Goal: Information Seeking & Learning: Find contact information

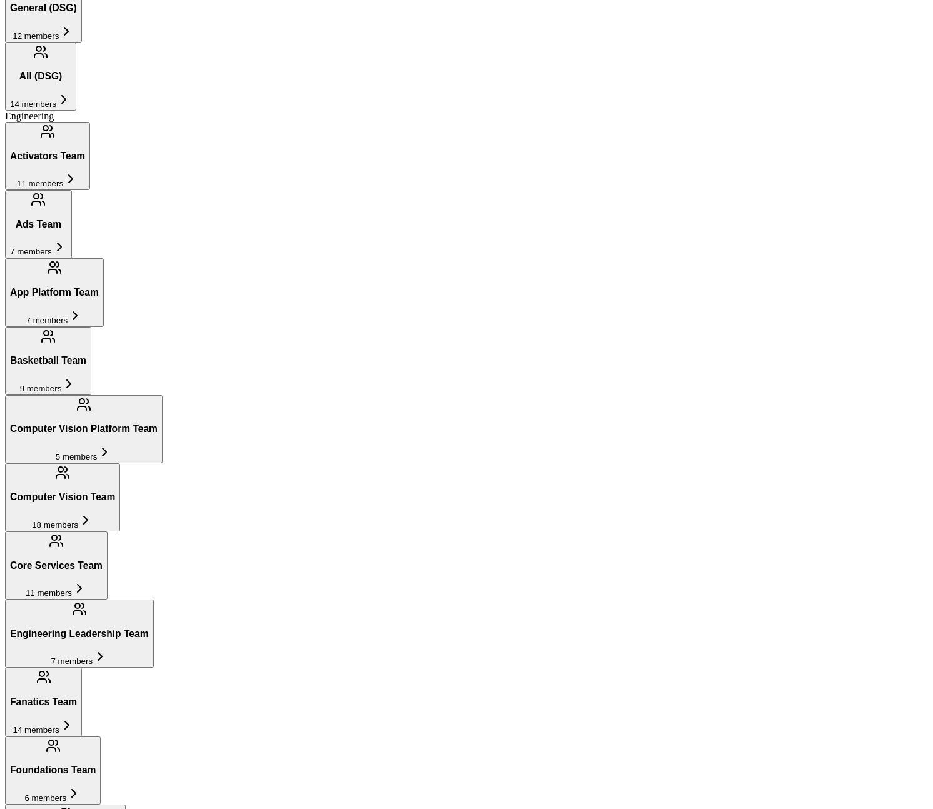
scroll to position [749, 0]
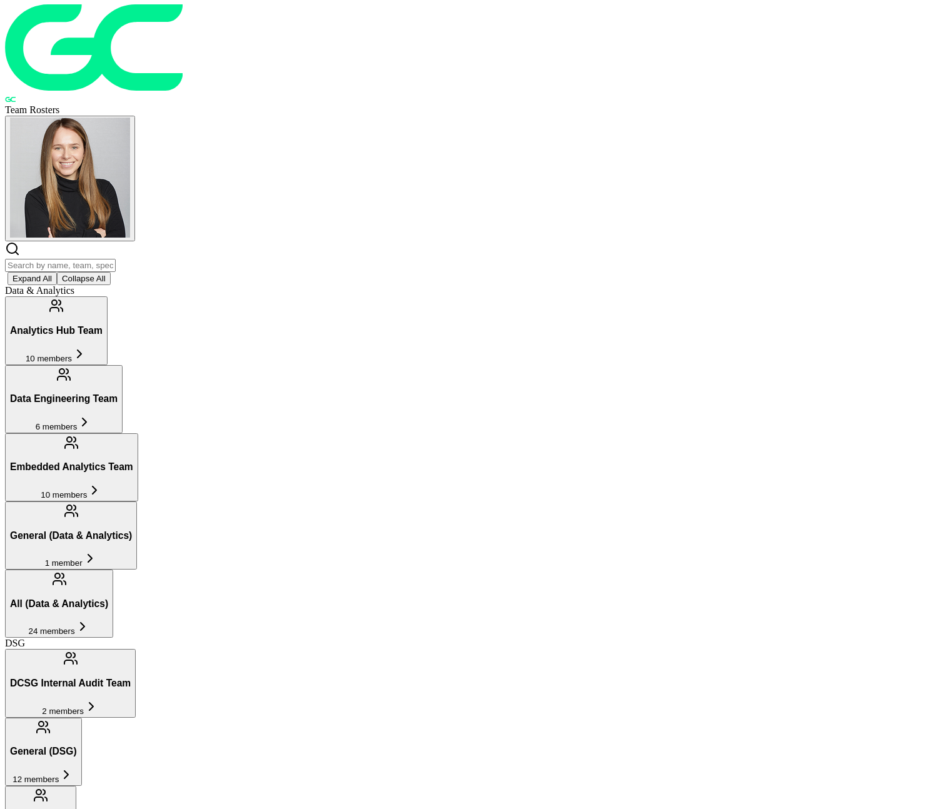
scroll to position [2, 0]
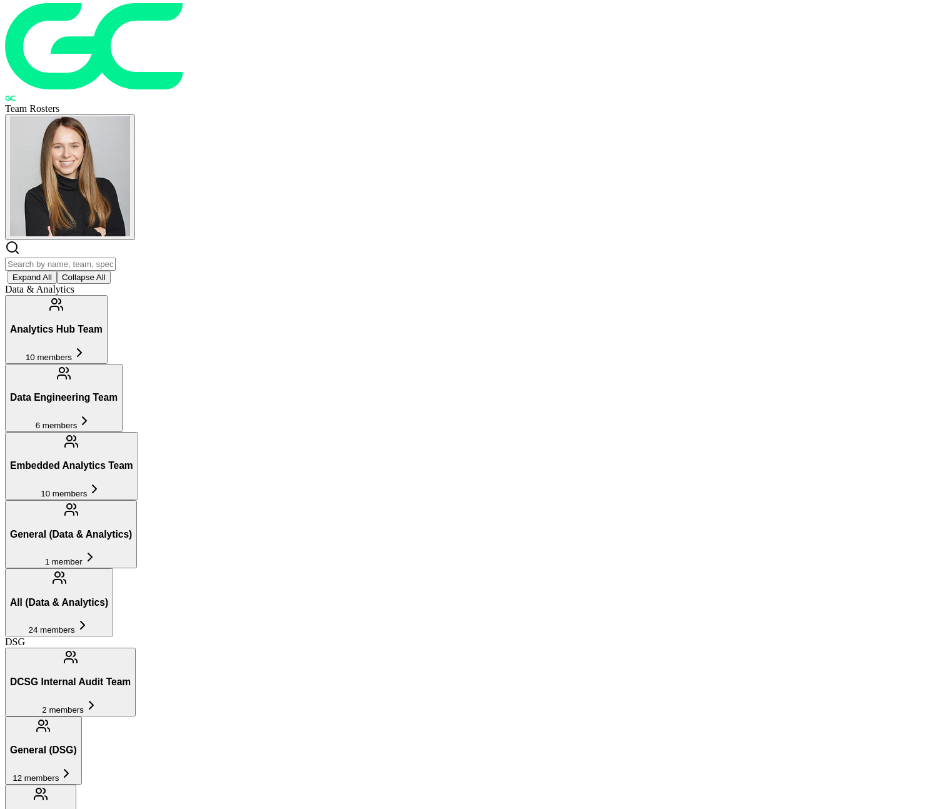
click at [108, 295] on button "Analytics Hub Team 10 members" at bounding box center [56, 329] width 103 height 68
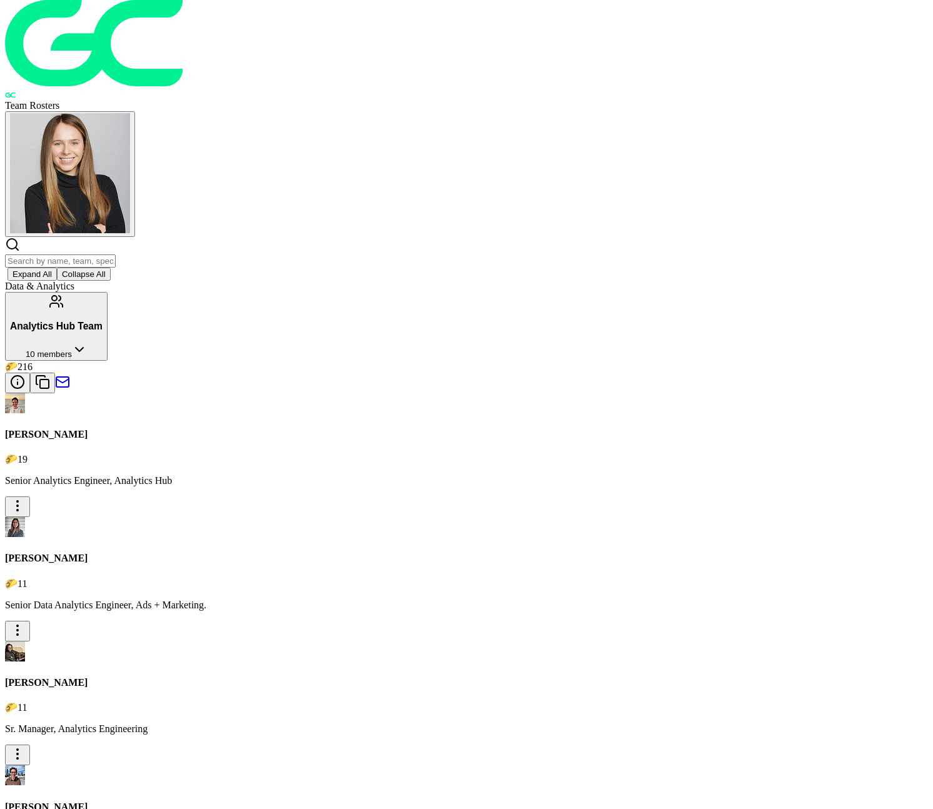
scroll to position [4, 0]
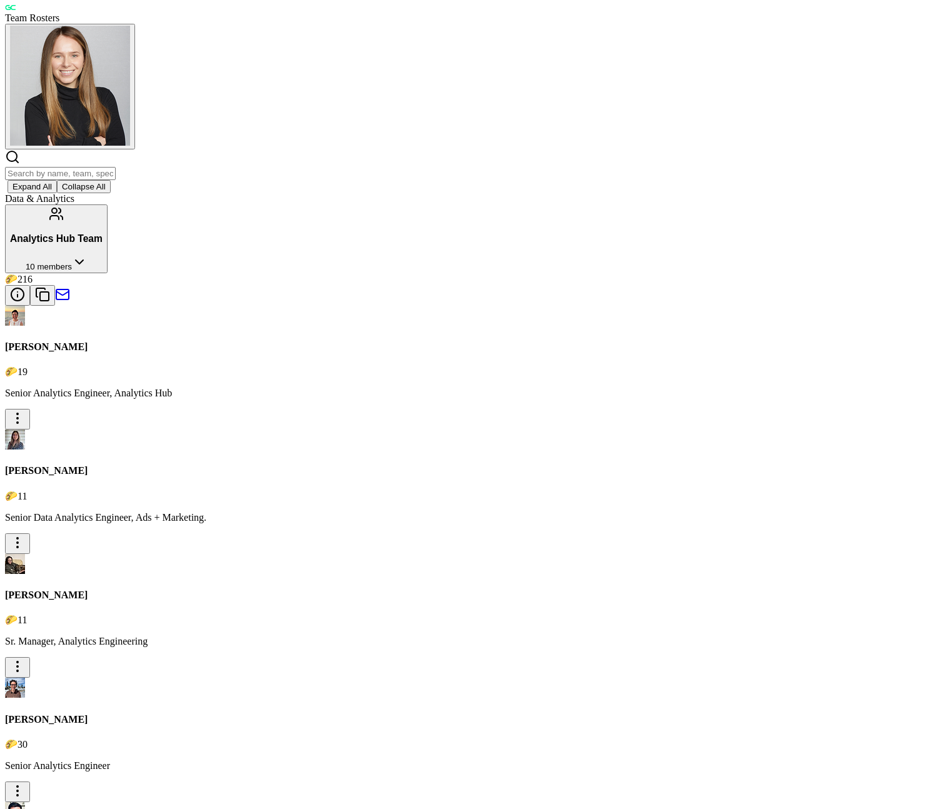
scroll to position [0, 0]
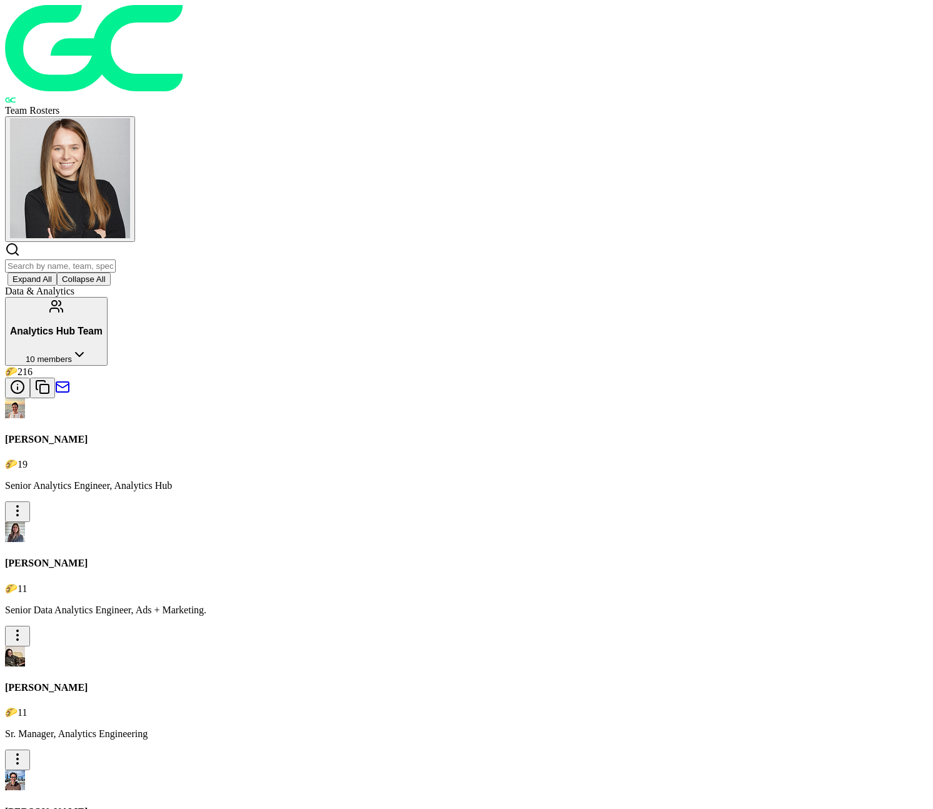
drag, startPoint x: 522, startPoint y: 653, endPoint x: 476, endPoint y: 652, distance: 46.3
click at [87, 347] on icon at bounding box center [79, 354] width 15 height 15
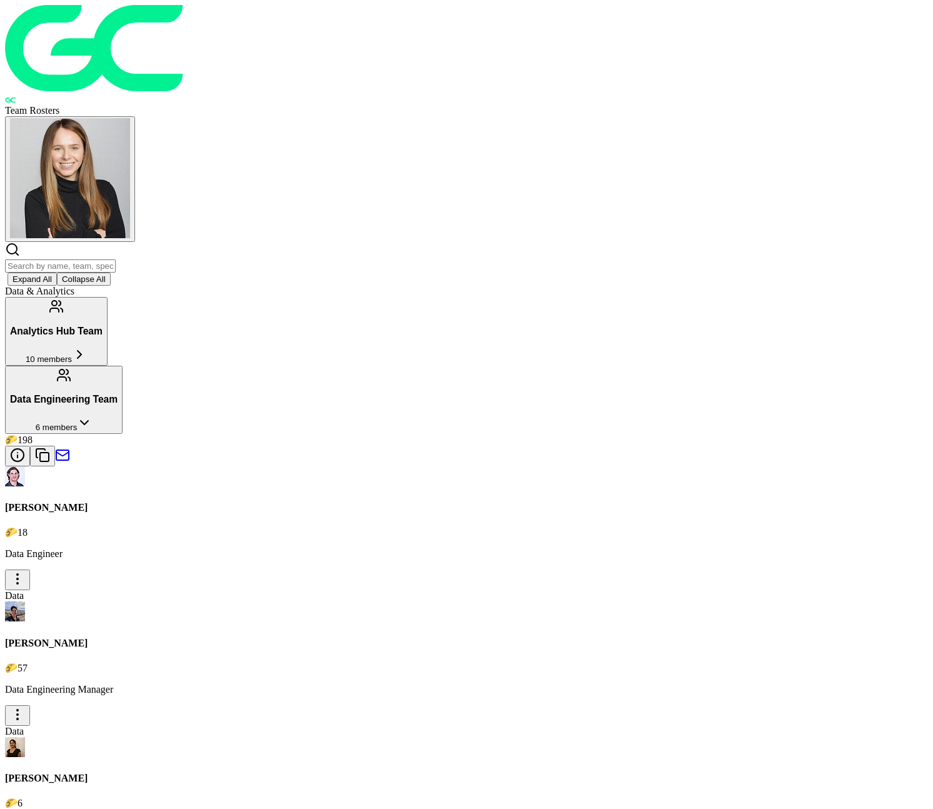
click at [78, 423] on span "6 members" at bounding box center [57, 427] width 42 height 9
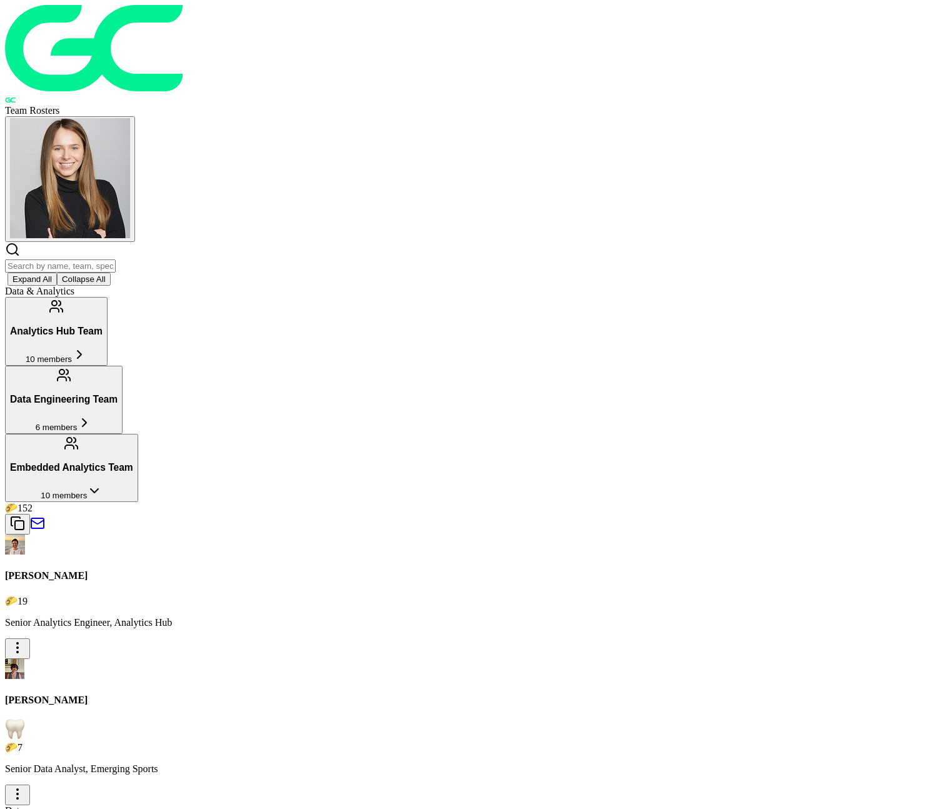
click at [138, 434] on button "Embedded Analytics Team 10 members" at bounding box center [71, 468] width 133 height 68
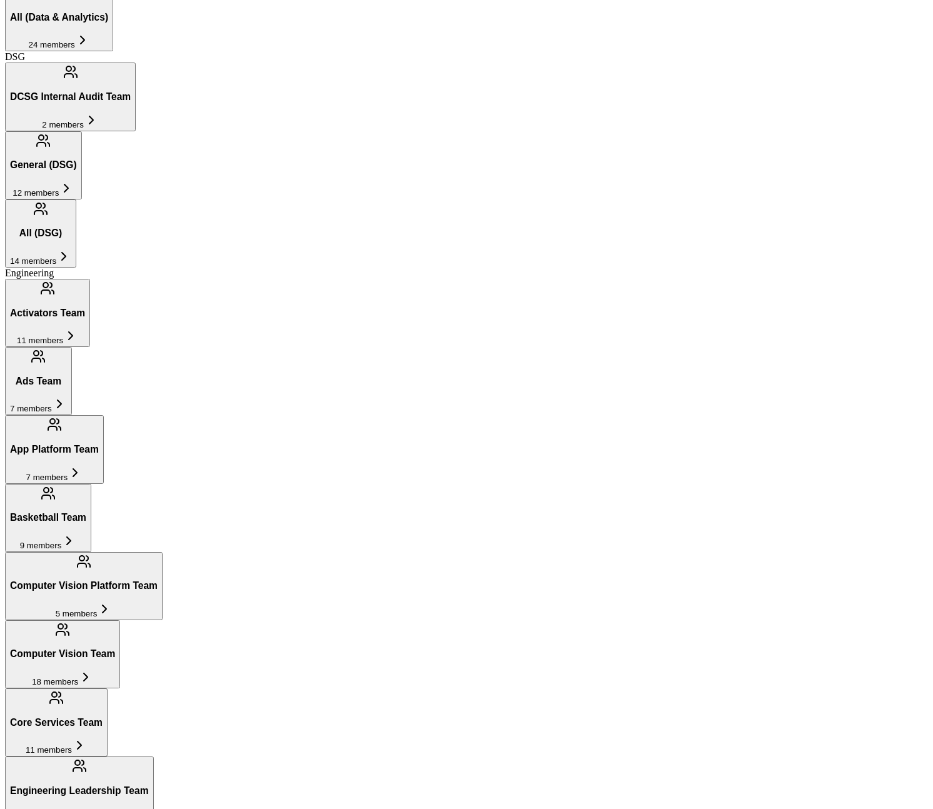
scroll to position [749, 0]
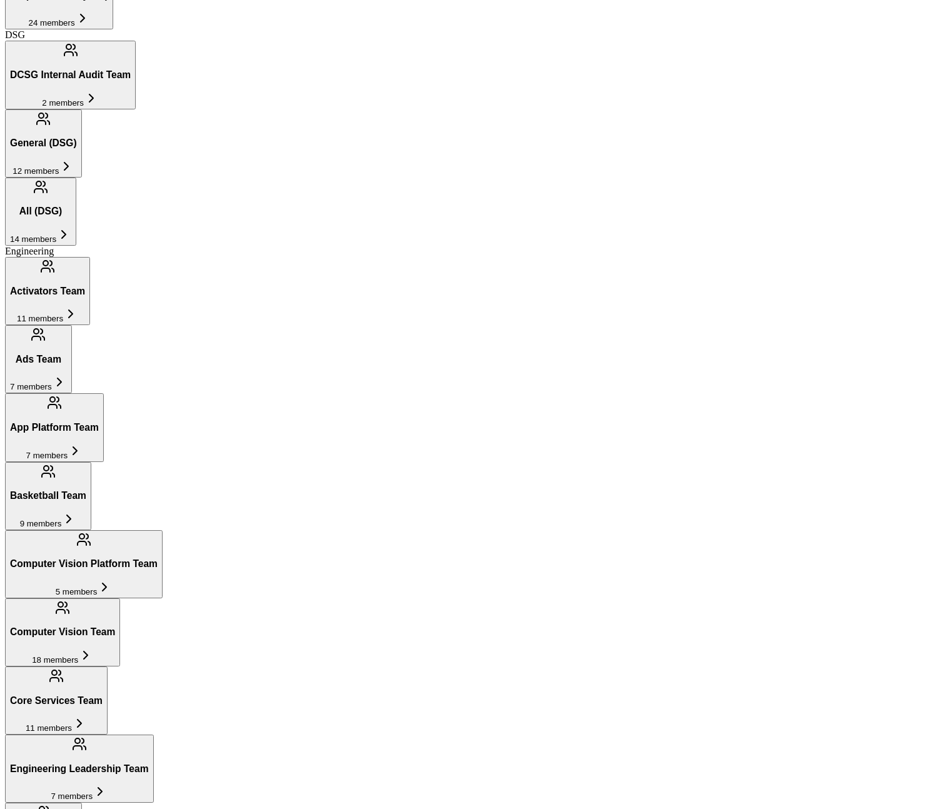
scroll to position [679, 0]
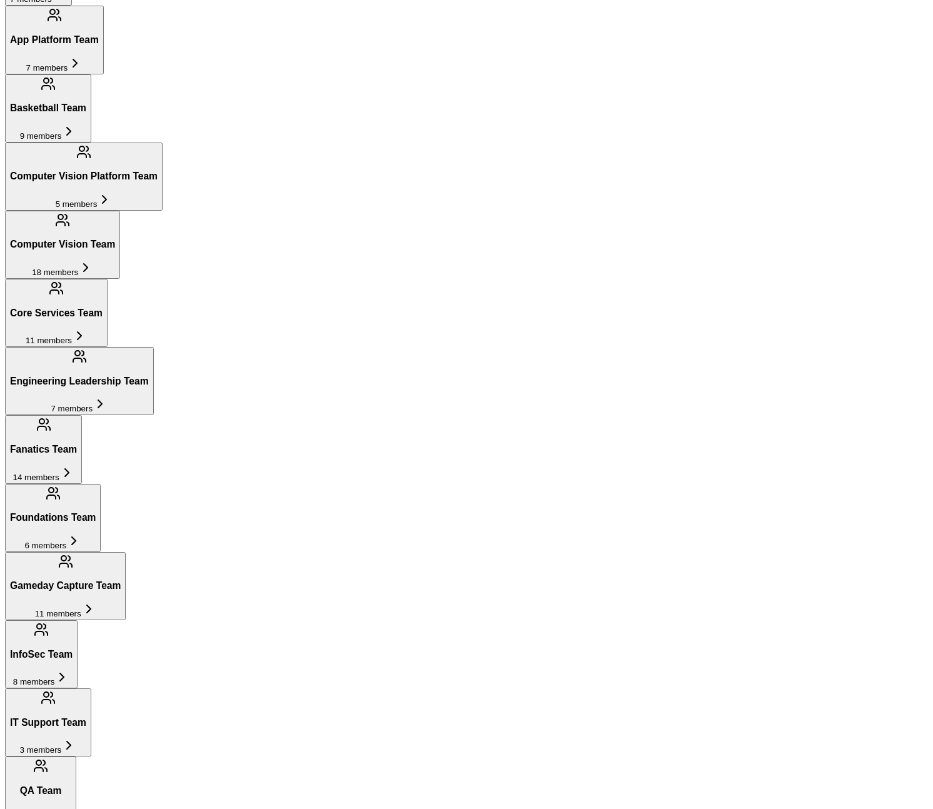
scroll to position [994, 0]
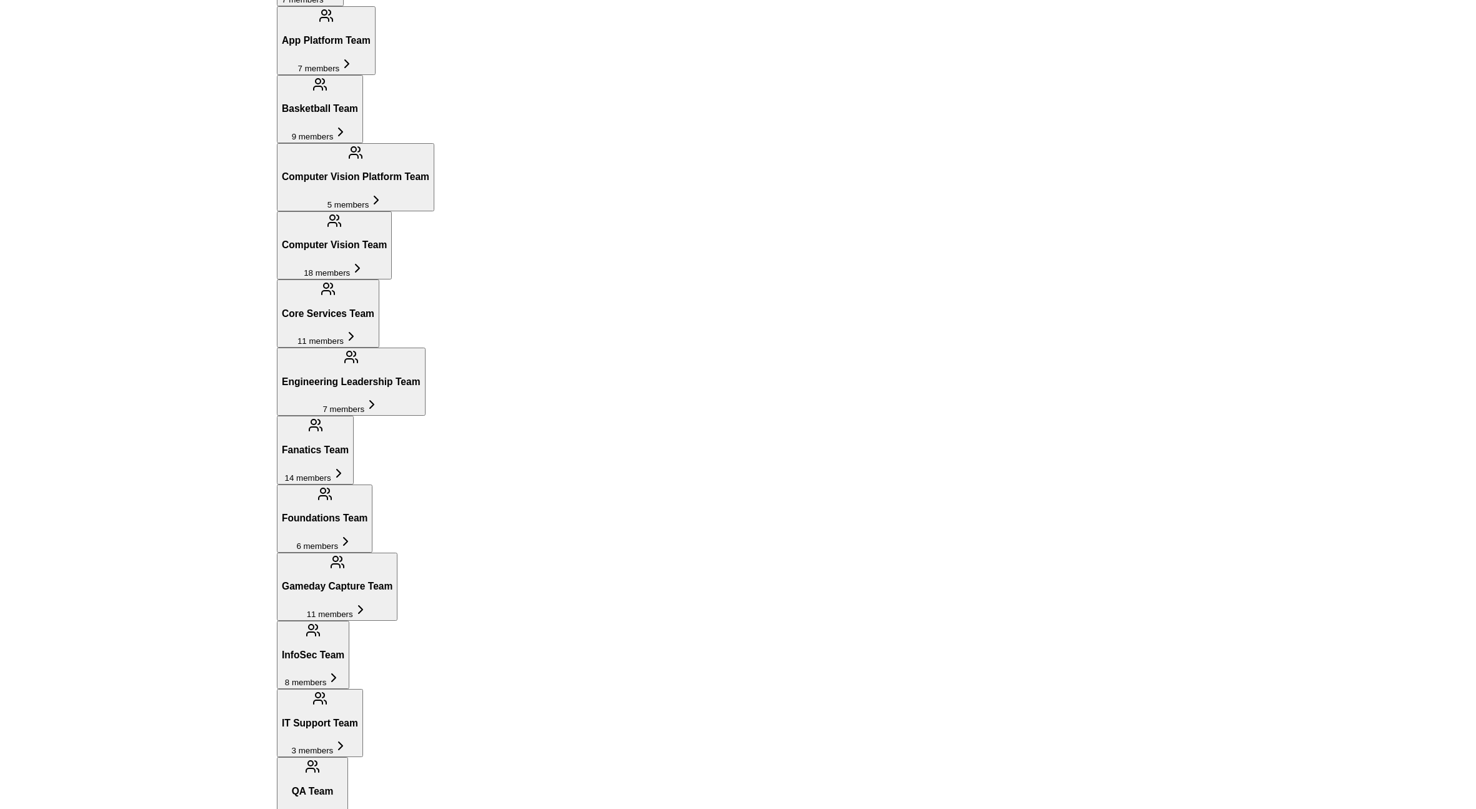
scroll to position [996, 0]
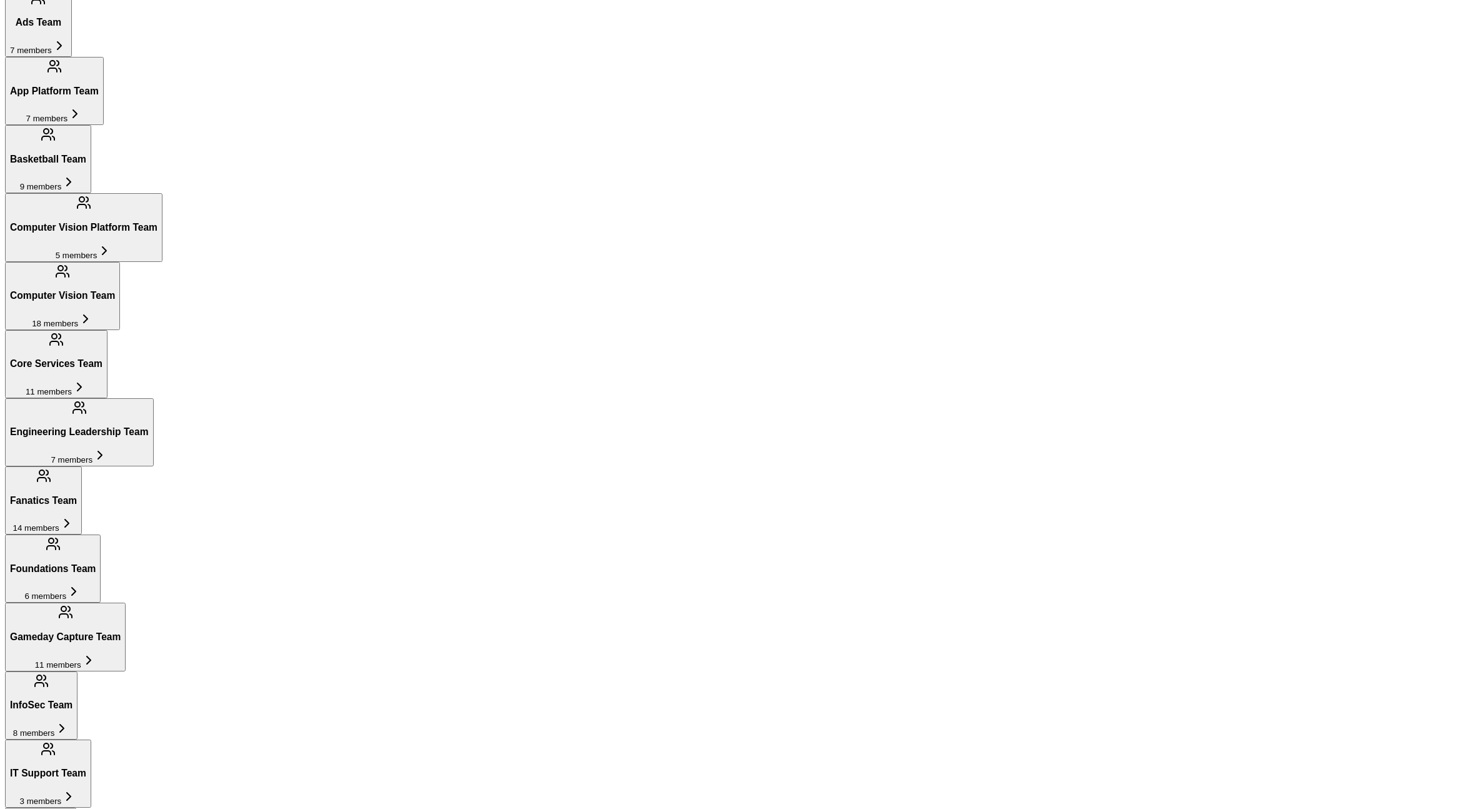
drag, startPoint x: 1394, startPoint y: 56, endPoint x: 1006, endPoint y: 296, distance: 455.5
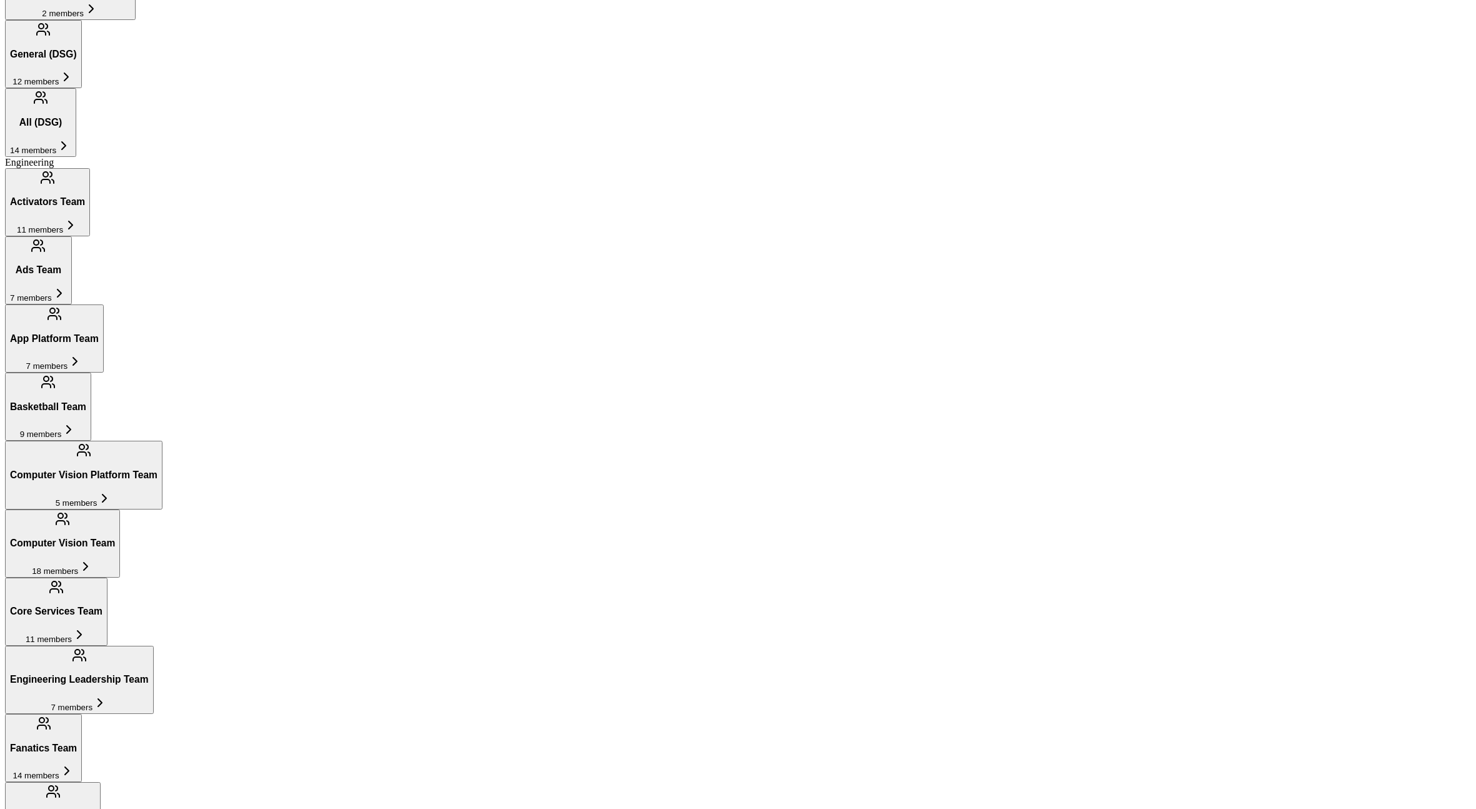
scroll to position [748, 0]
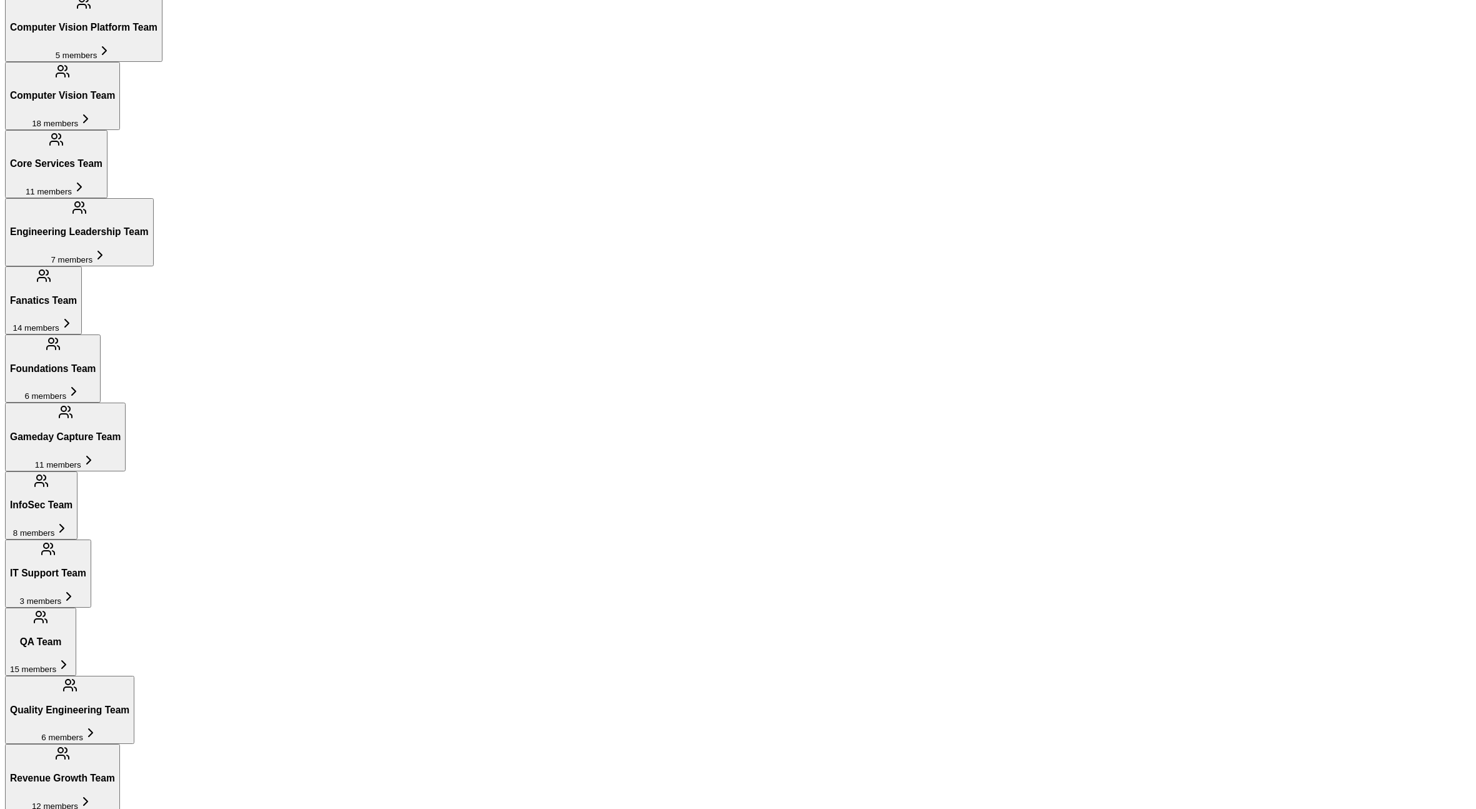
scroll to position [1197, 0]
drag, startPoint x: 1001, startPoint y: 604, endPoint x: 337, endPoint y: 610, distance: 664.5
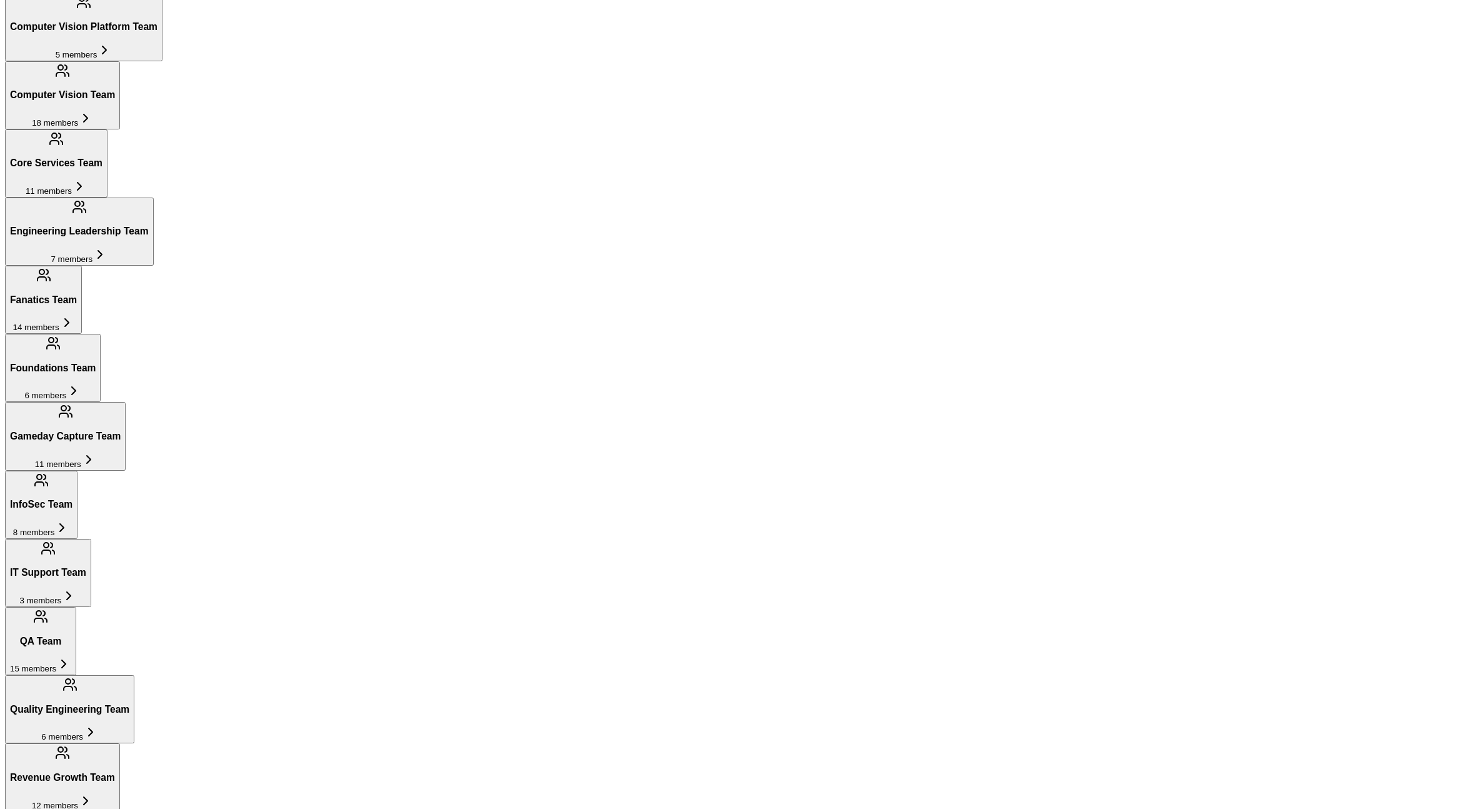
drag, startPoint x: 1272, startPoint y: 466, endPoint x: 538, endPoint y: 473, distance: 733.8
drag, startPoint x: 884, startPoint y: 501, endPoint x: 1333, endPoint y: 483, distance: 449.2
drag, startPoint x: 500, startPoint y: 533, endPoint x: 971, endPoint y: 526, distance: 471.3
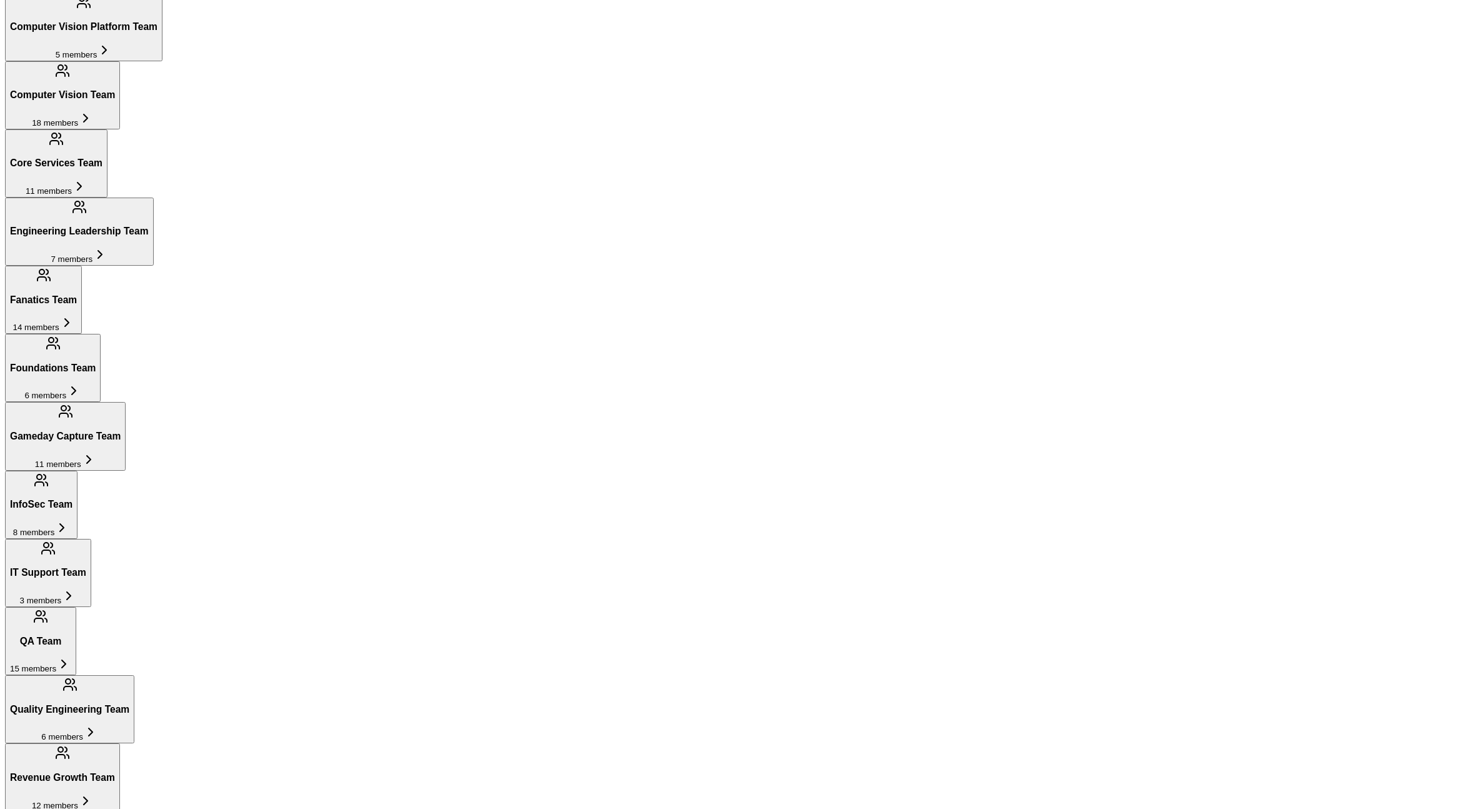
drag, startPoint x: 691, startPoint y: 523, endPoint x: 1044, endPoint y: 539, distance: 353.5
drag, startPoint x: 823, startPoint y: 541, endPoint x: 1196, endPoint y: 633, distance: 384.2
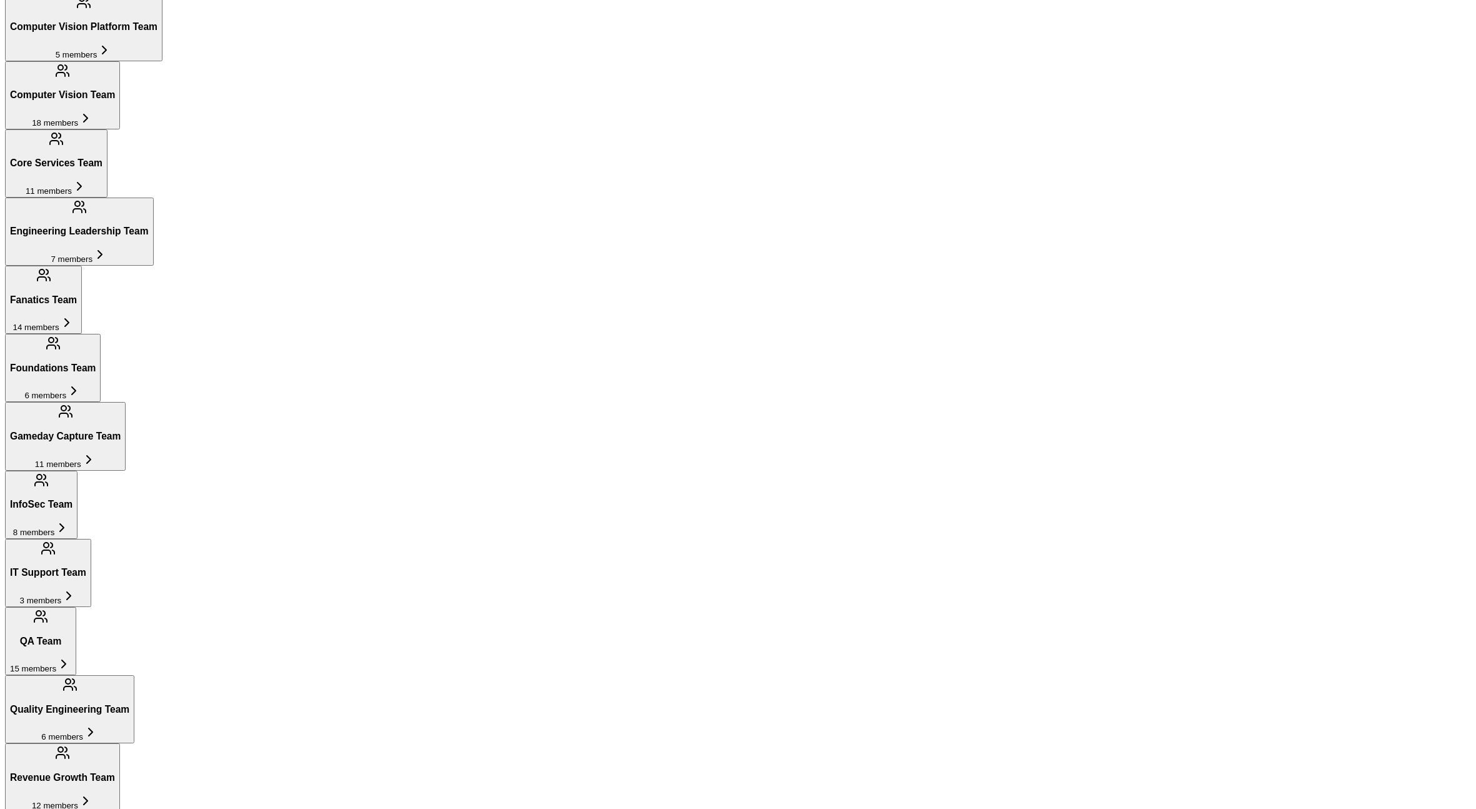
drag, startPoint x: 1148, startPoint y: 611, endPoint x: 868, endPoint y: 668, distance: 285.1
drag, startPoint x: 903, startPoint y: 638, endPoint x: 675, endPoint y: 619, distance: 228.9
drag, startPoint x: 857, startPoint y: 609, endPoint x: 344, endPoint y: 581, distance: 513.9
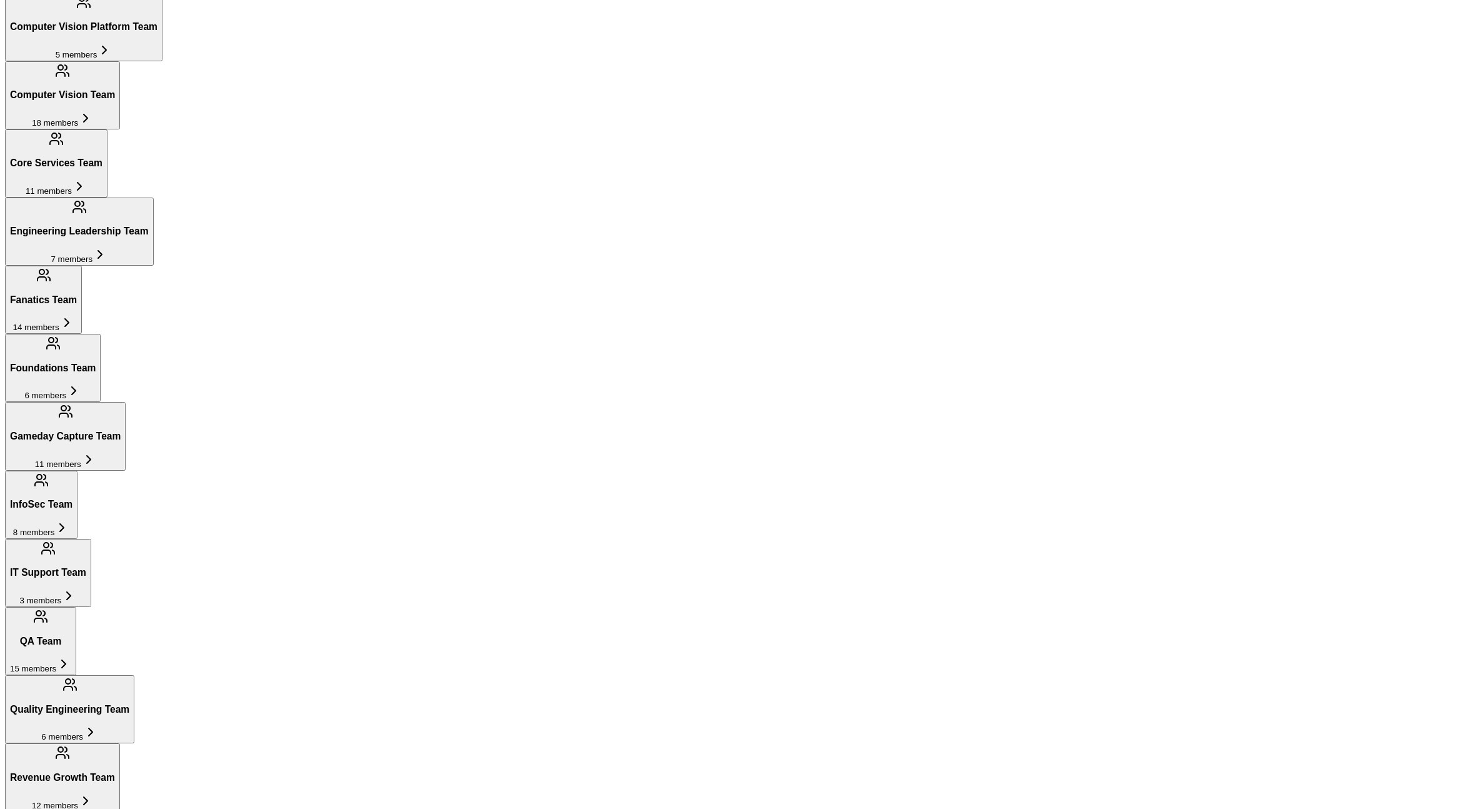
drag, startPoint x: 989, startPoint y: 599, endPoint x: 533, endPoint y: 595, distance: 456.9
drag, startPoint x: 760, startPoint y: 553, endPoint x: 288, endPoint y: 633, distance: 478.5
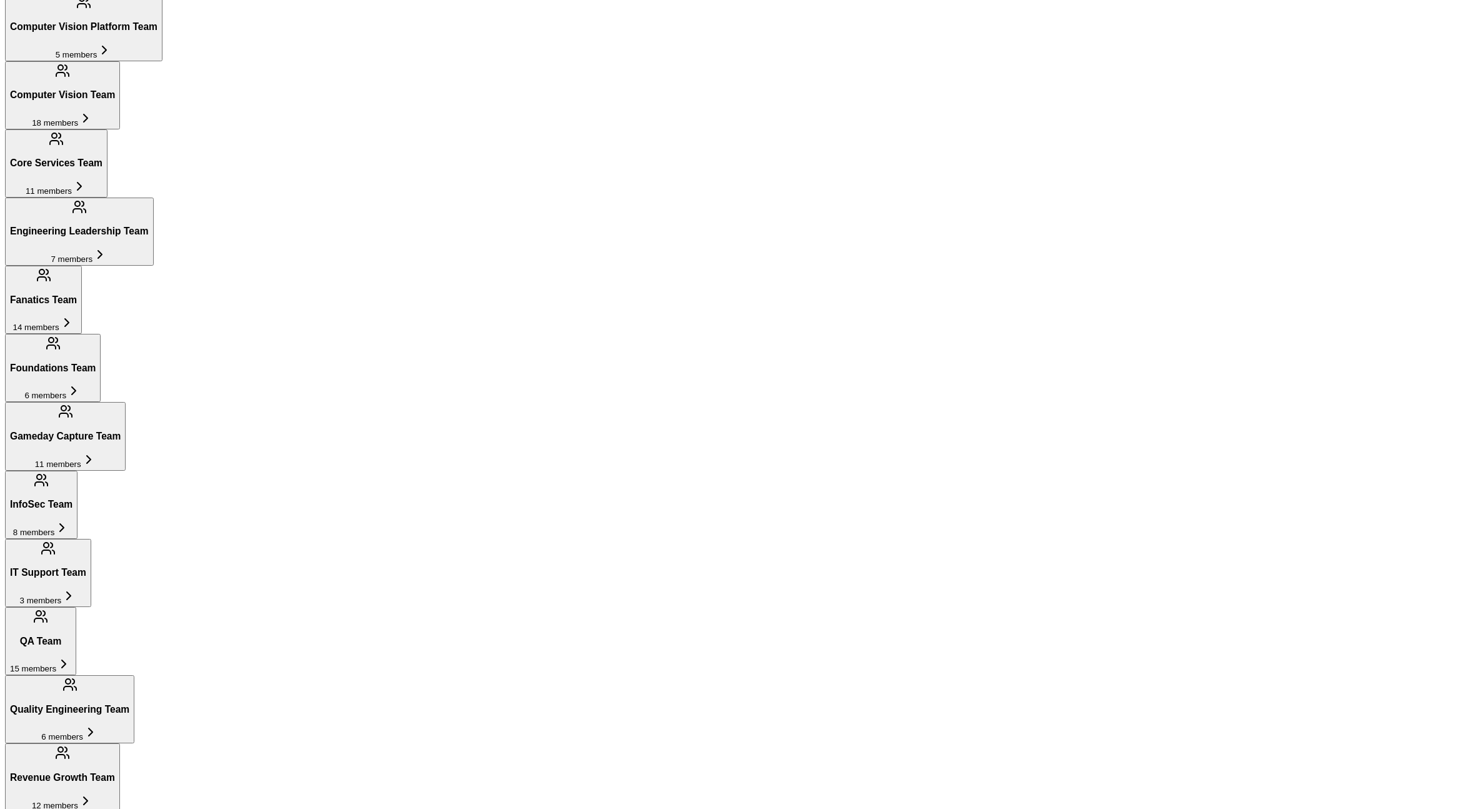
drag, startPoint x: 545, startPoint y: 618, endPoint x: -134, endPoint y: 553, distance: 682.5
drag, startPoint x: 664, startPoint y: 549, endPoint x: 453, endPoint y: 547, distance: 210.7
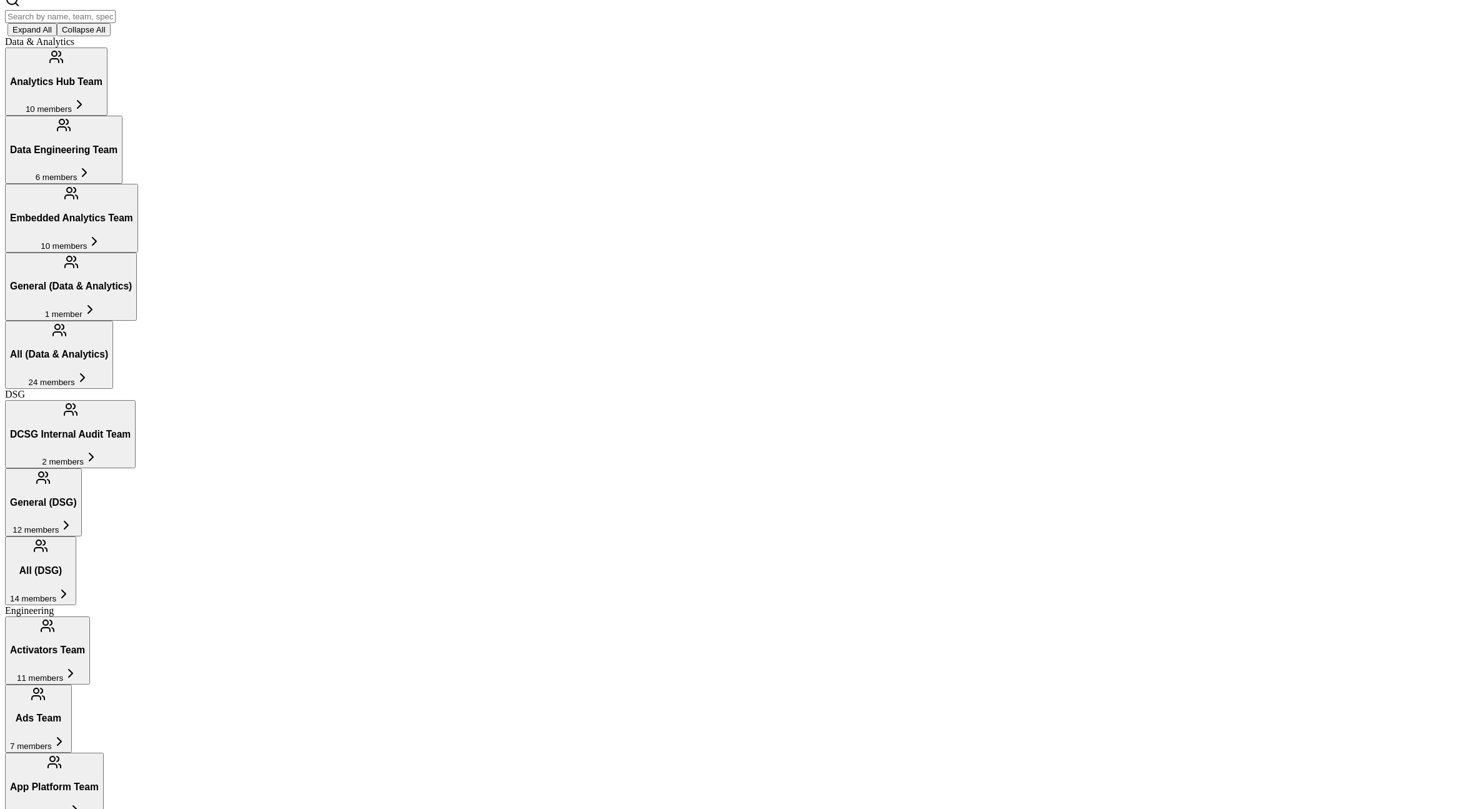
scroll to position [0, 0]
